Goal: Find specific page/section: Find specific page/section

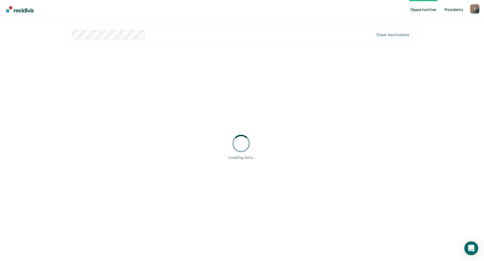
click at [449, 10] on link "Resident s" at bounding box center [453, 9] width 21 height 19
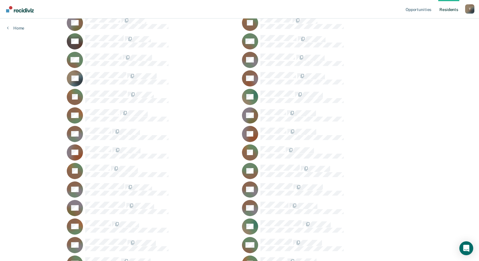
scroll to position [6367, 0]
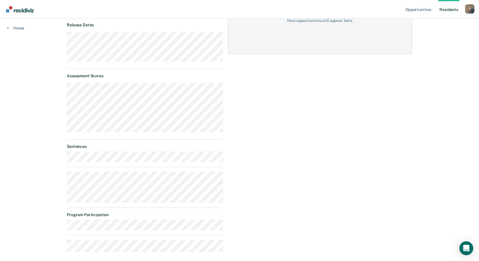
scroll to position [113, 0]
